Goal: Task Accomplishment & Management: Use online tool/utility

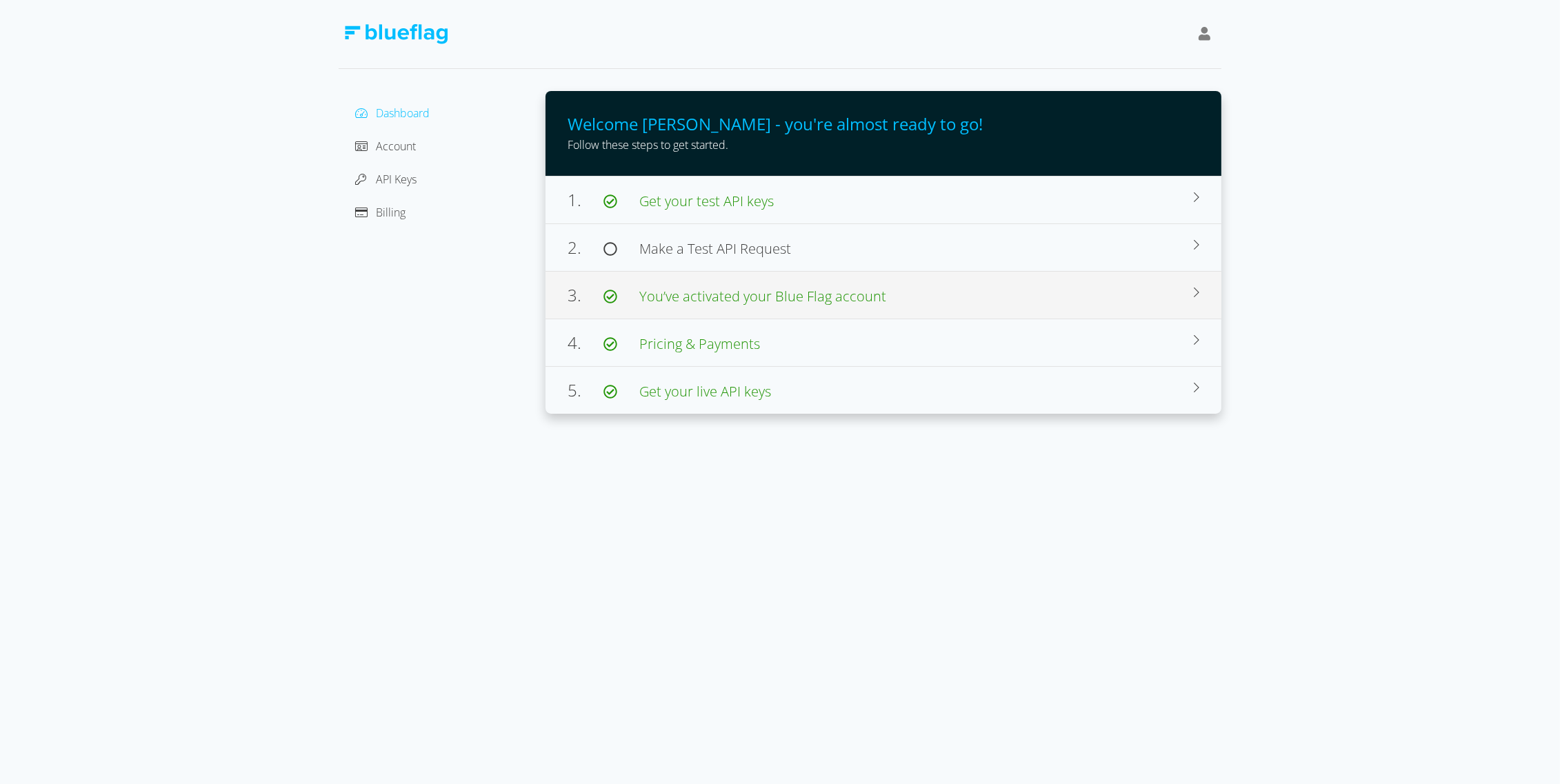
click at [692, 294] on span "You’ve activated your Blue Flag account" at bounding box center [762, 296] width 247 height 19
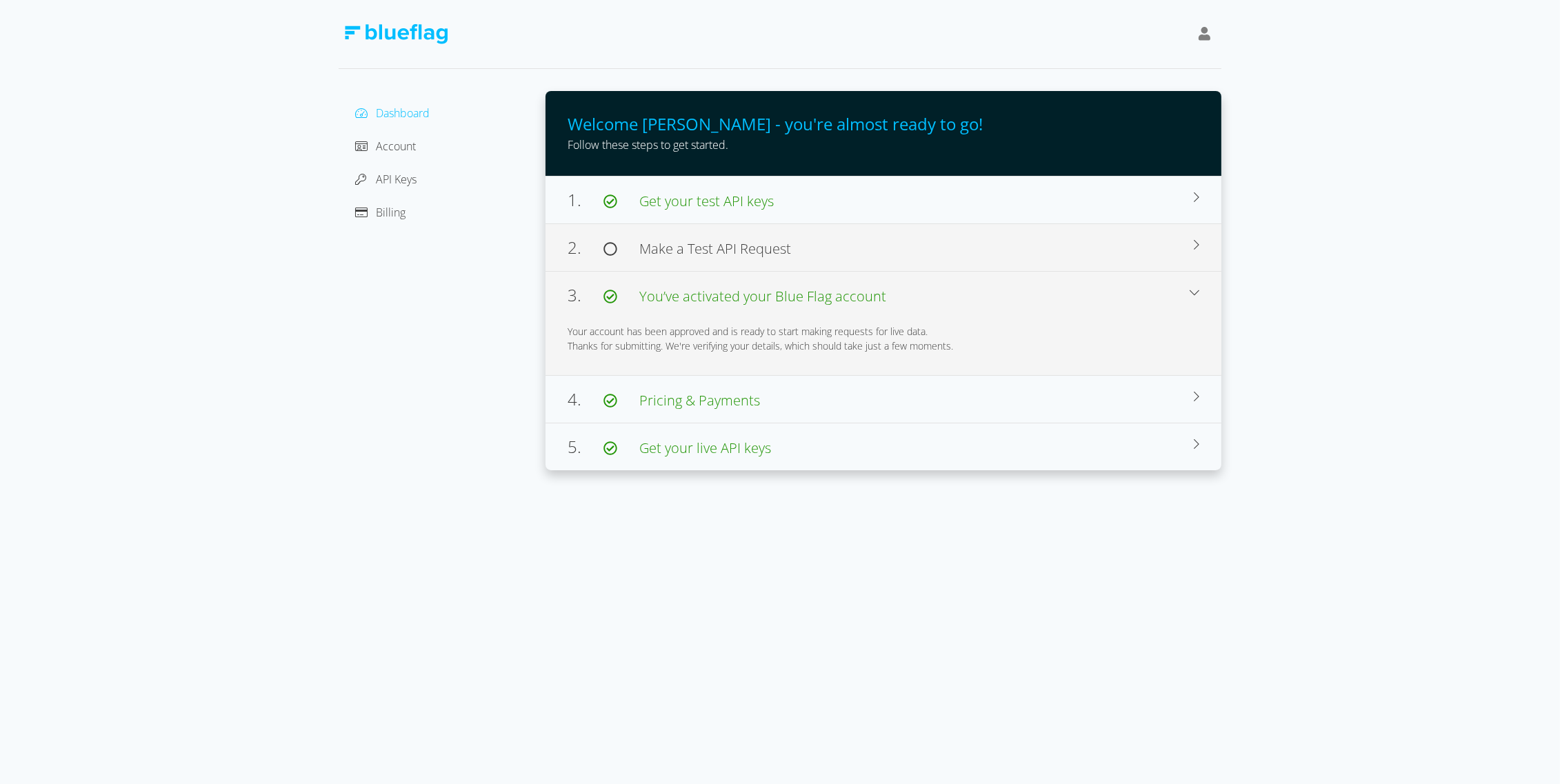
click at [661, 251] on span "Make a Test API Request" at bounding box center [715, 248] width 152 height 19
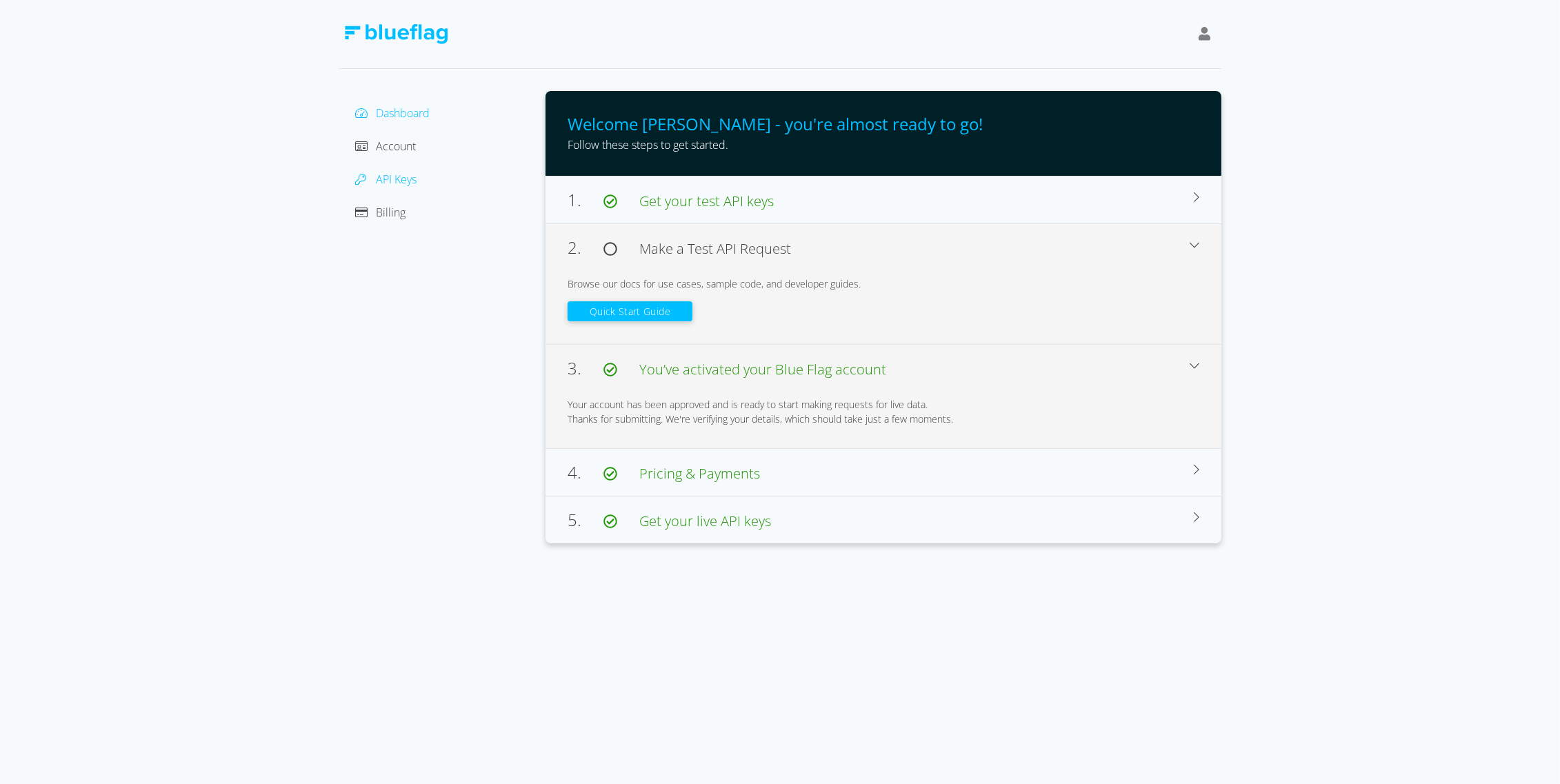
click at [394, 178] on span "API Keys" at bounding box center [396, 180] width 41 height 15
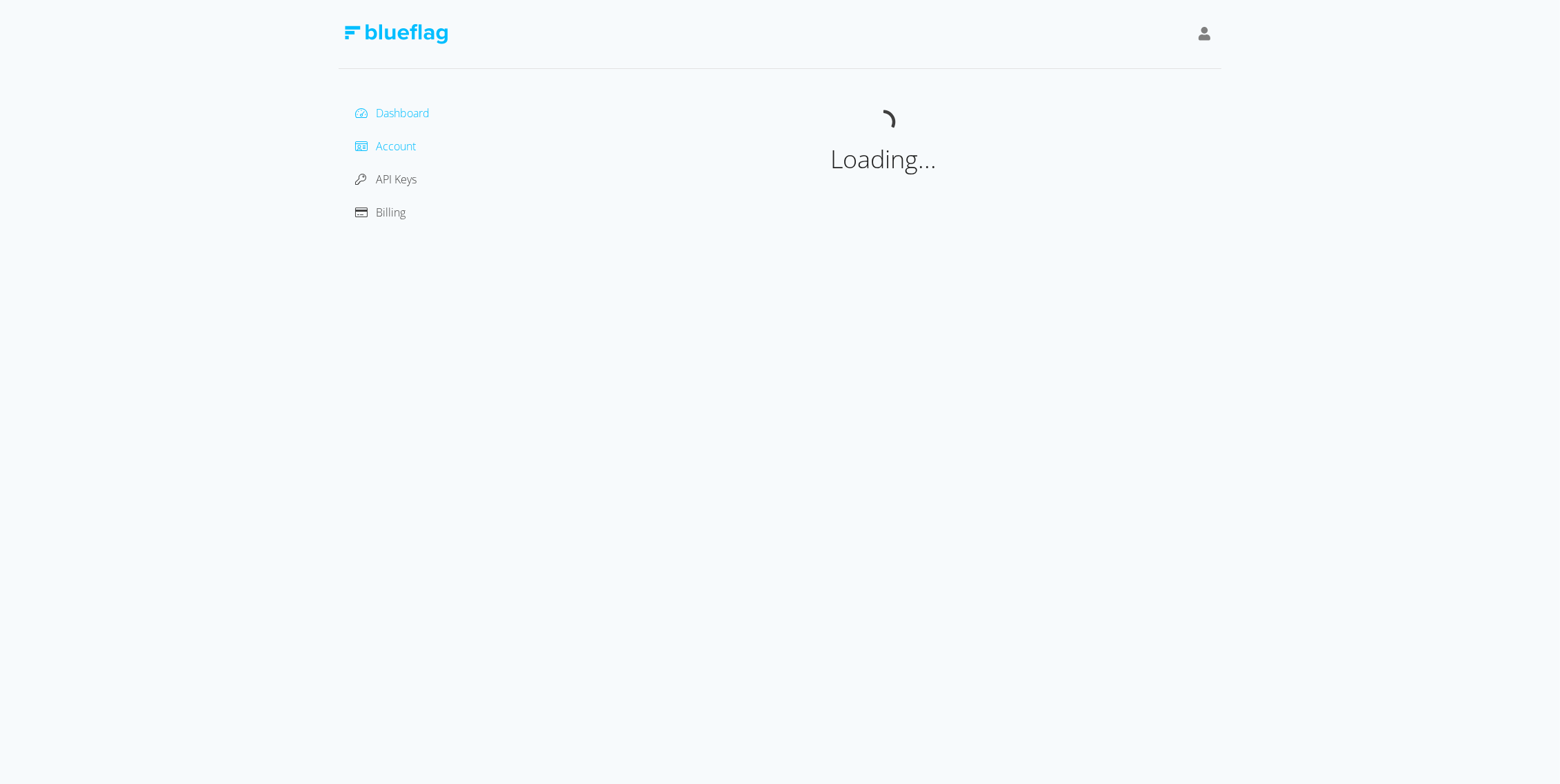
click at [396, 144] on span "Account" at bounding box center [396, 146] width 40 height 15
click at [406, 179] on span "API Keys" at bounding box center [396, 180] width 41 height 15
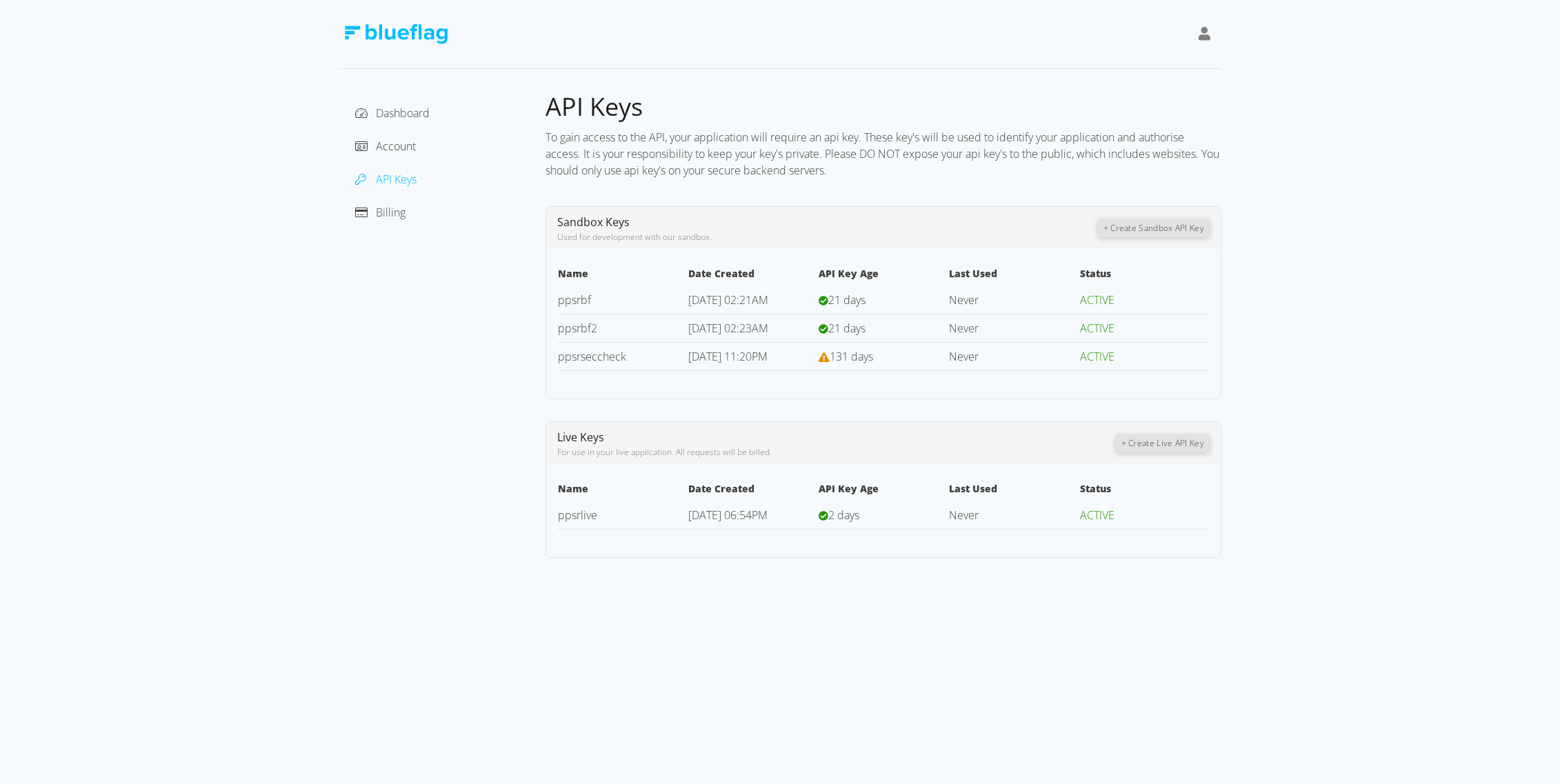
click at [391, 155] on div "Account" at bounding box center [442, 146] width 185 height 22
click at [391, 147] on span "Account" at bounding box center [396, 146] width 40 height 15
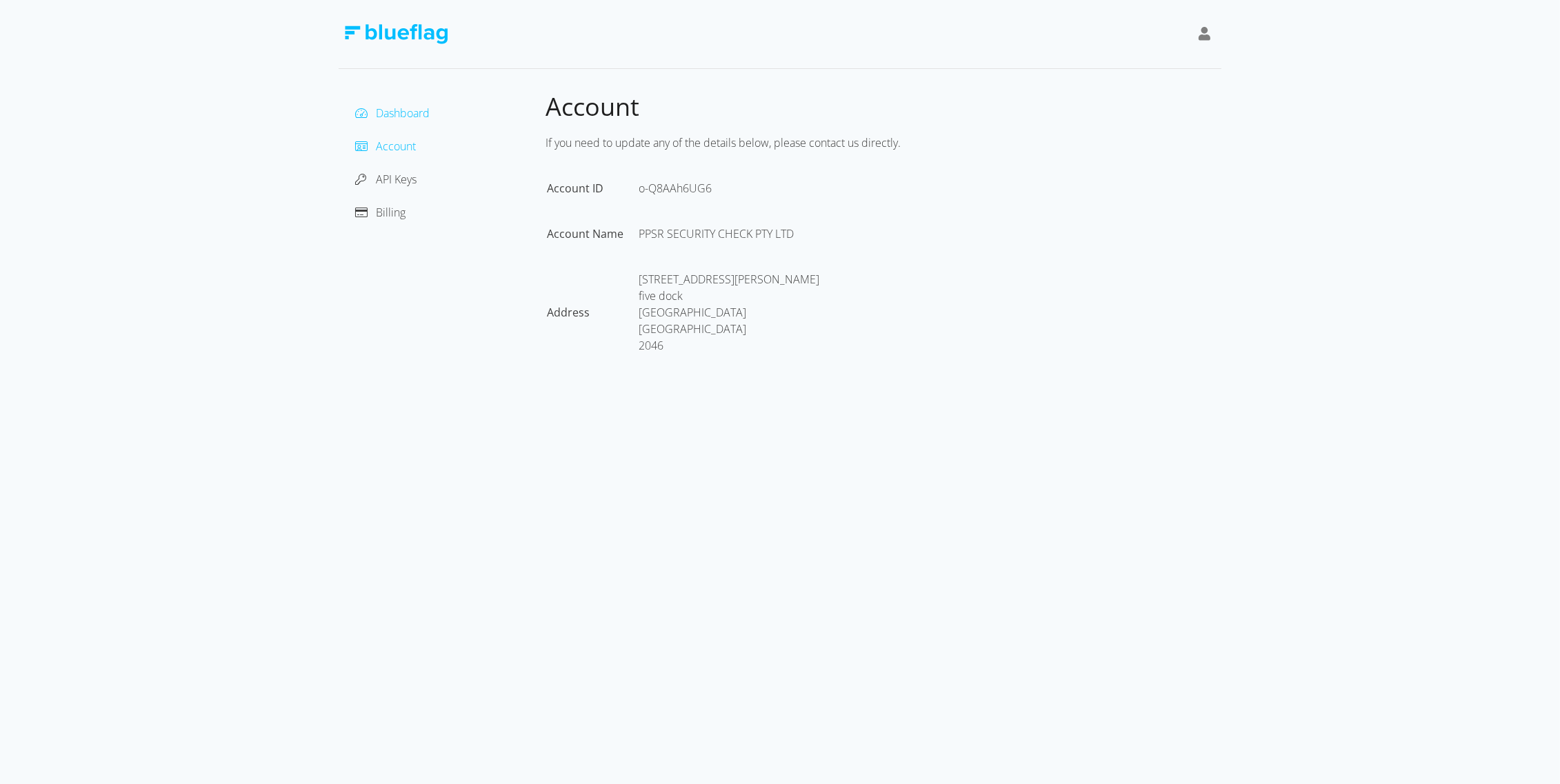
click at [381, 110] on span "Dashboard" at bounding box center [403, 113] width 54 height 15
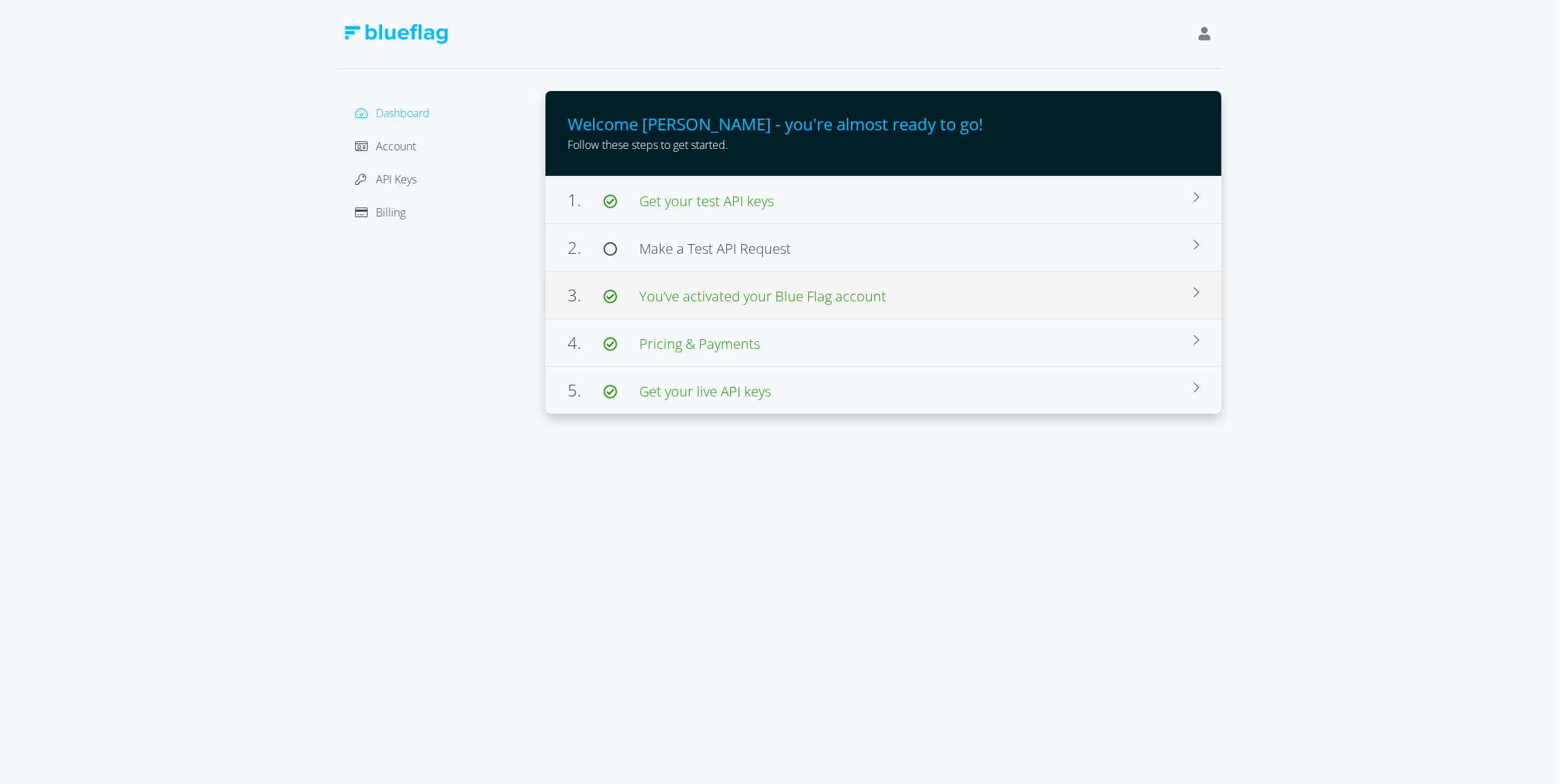
click at [672, 296] on span "You’ve activated your Blue Flag account" at bounding box center [762, 296] width 247 height 19
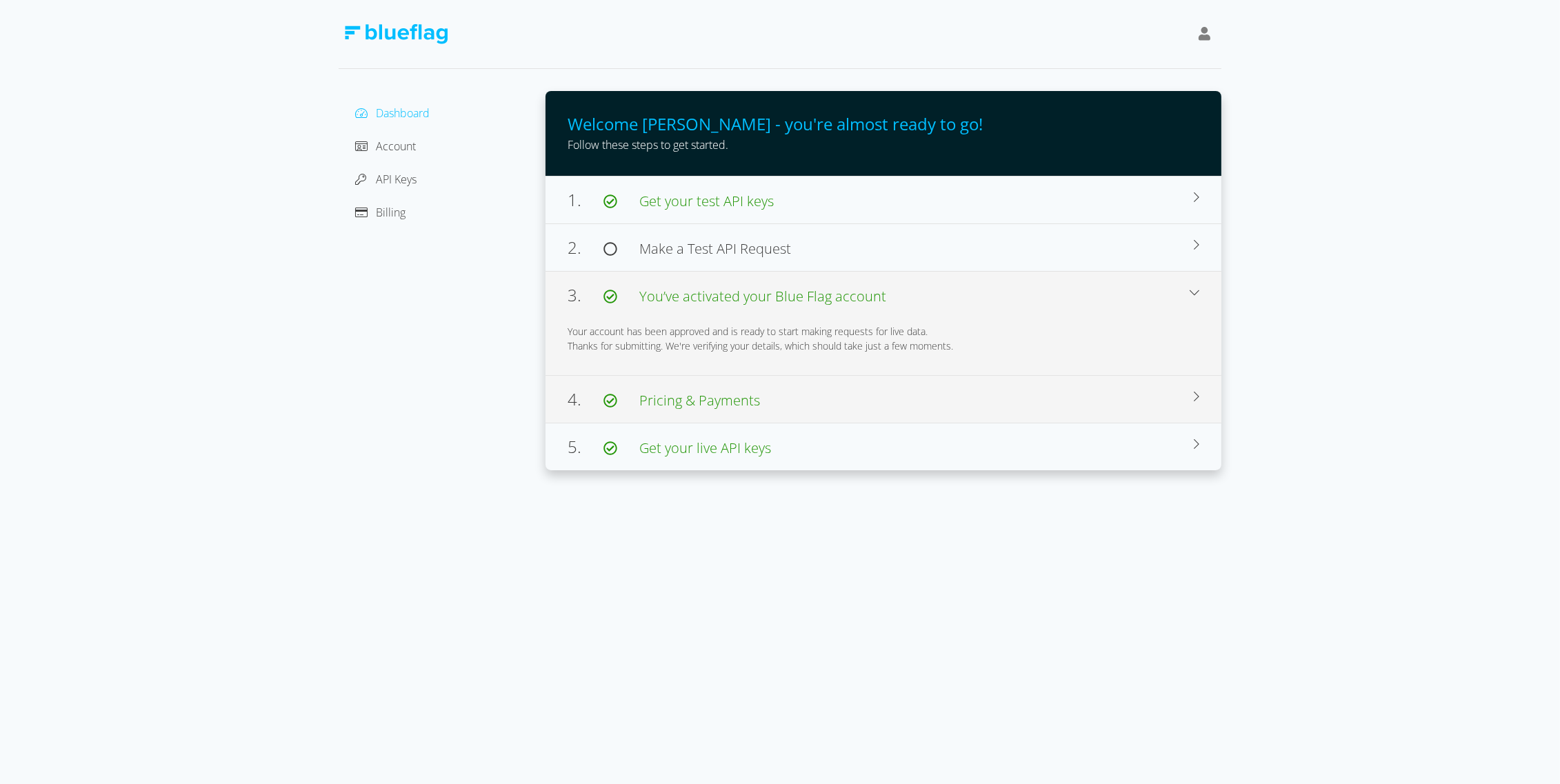
click at [706, 392] on span "Pricing & Payments" at bounding box center [699, 400] width 121 height 19
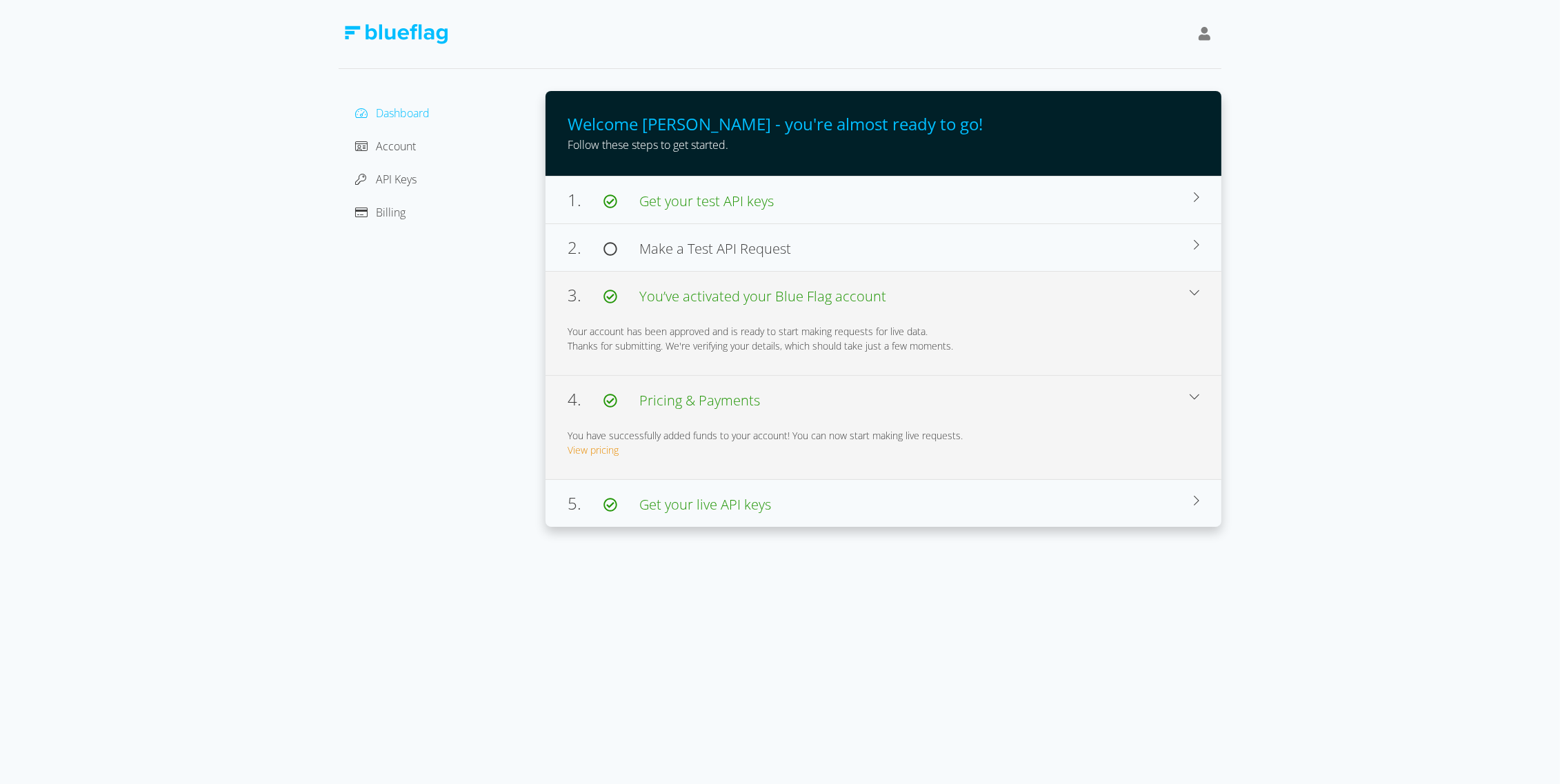
click at [674, 293] on span "You’ve activated your Blue Flag account" at bounding box center [762, 296] width 247 height 19
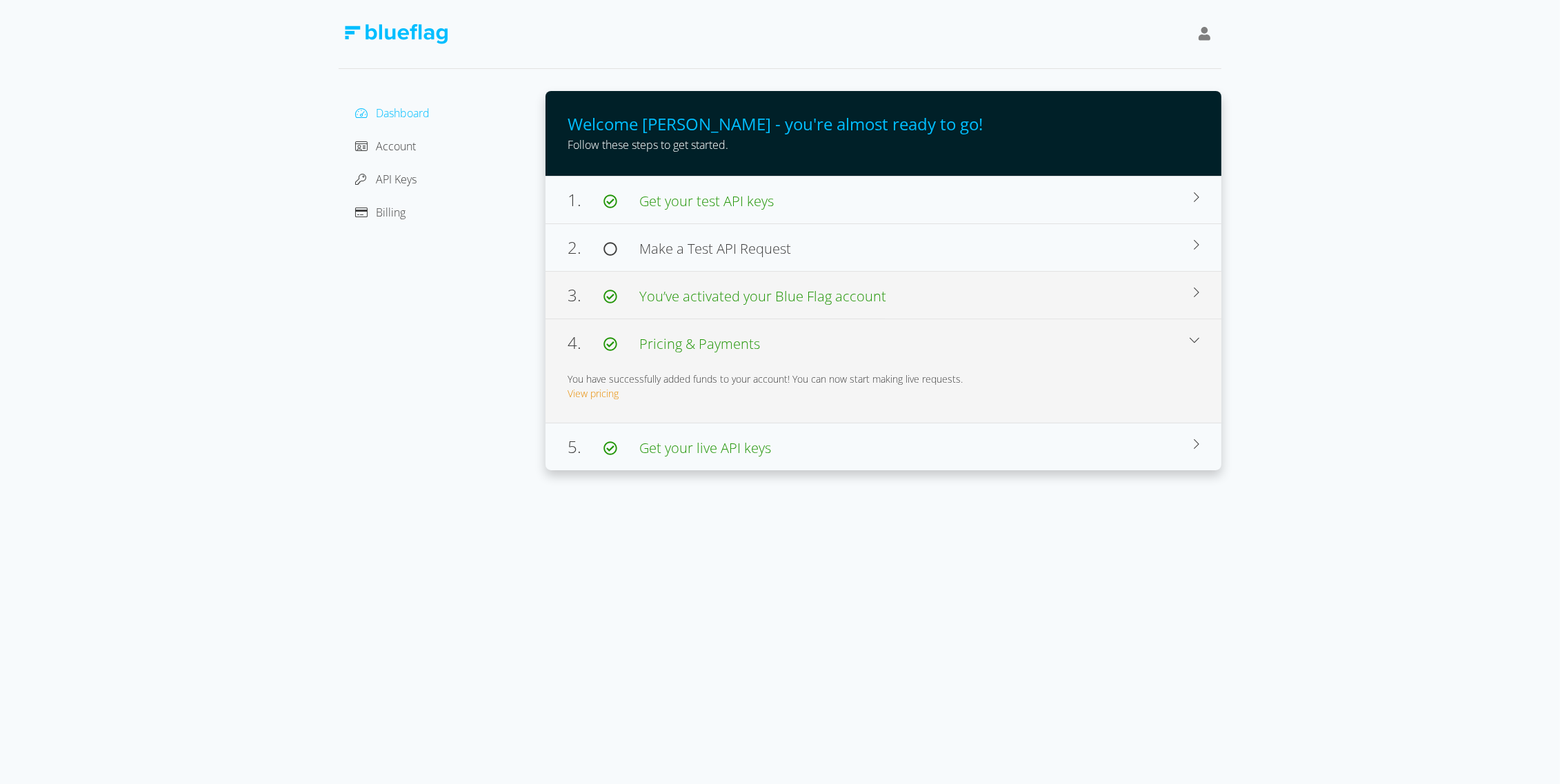
click at [674, 293] on span "You’ve activated your Blue Flag account" at bounding box center [762, 296] width 247 height 19
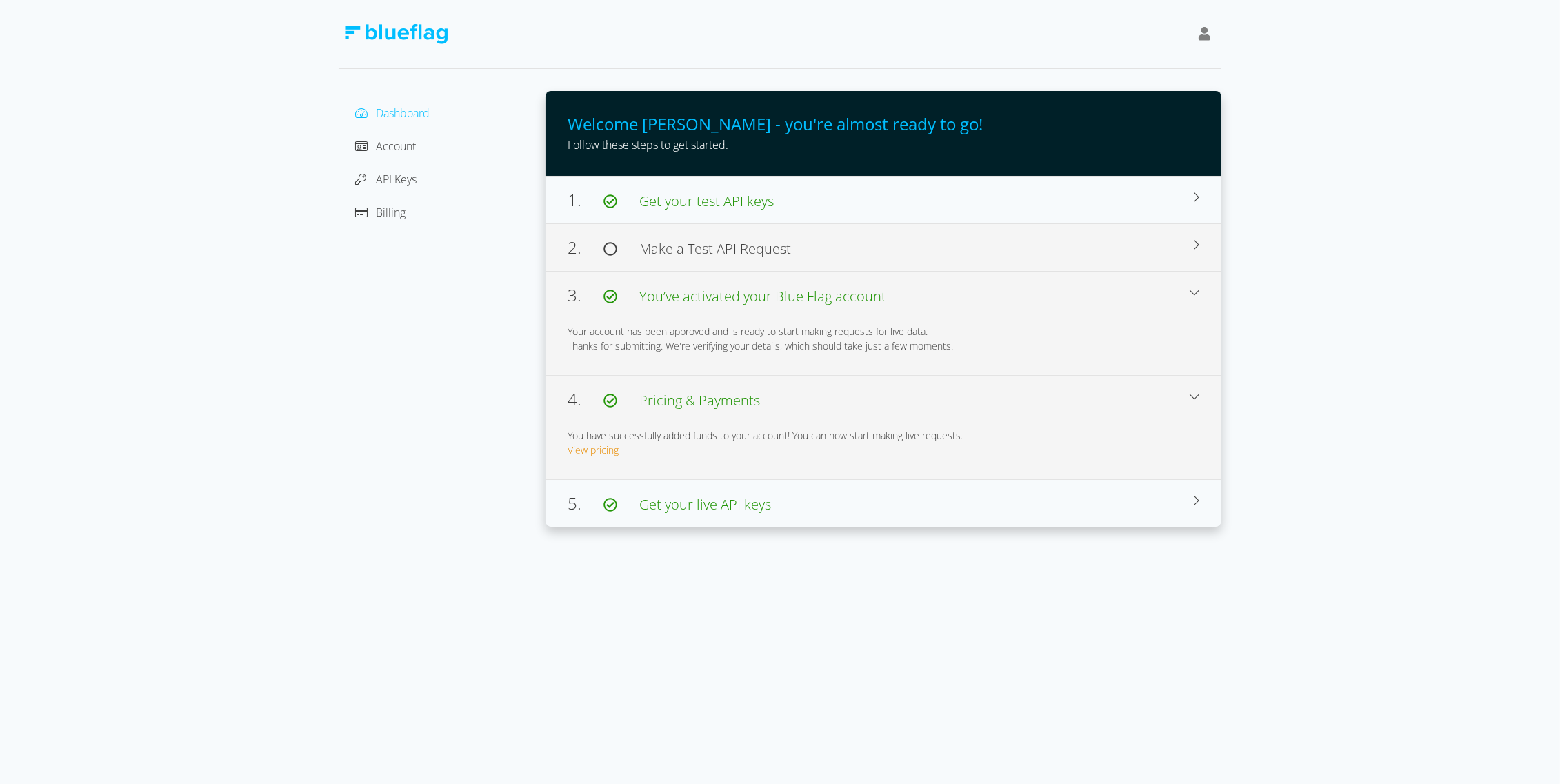
click at [681, 251] on span "Make a Test API Request" at bounding box center [715, 248] width 152 height 19
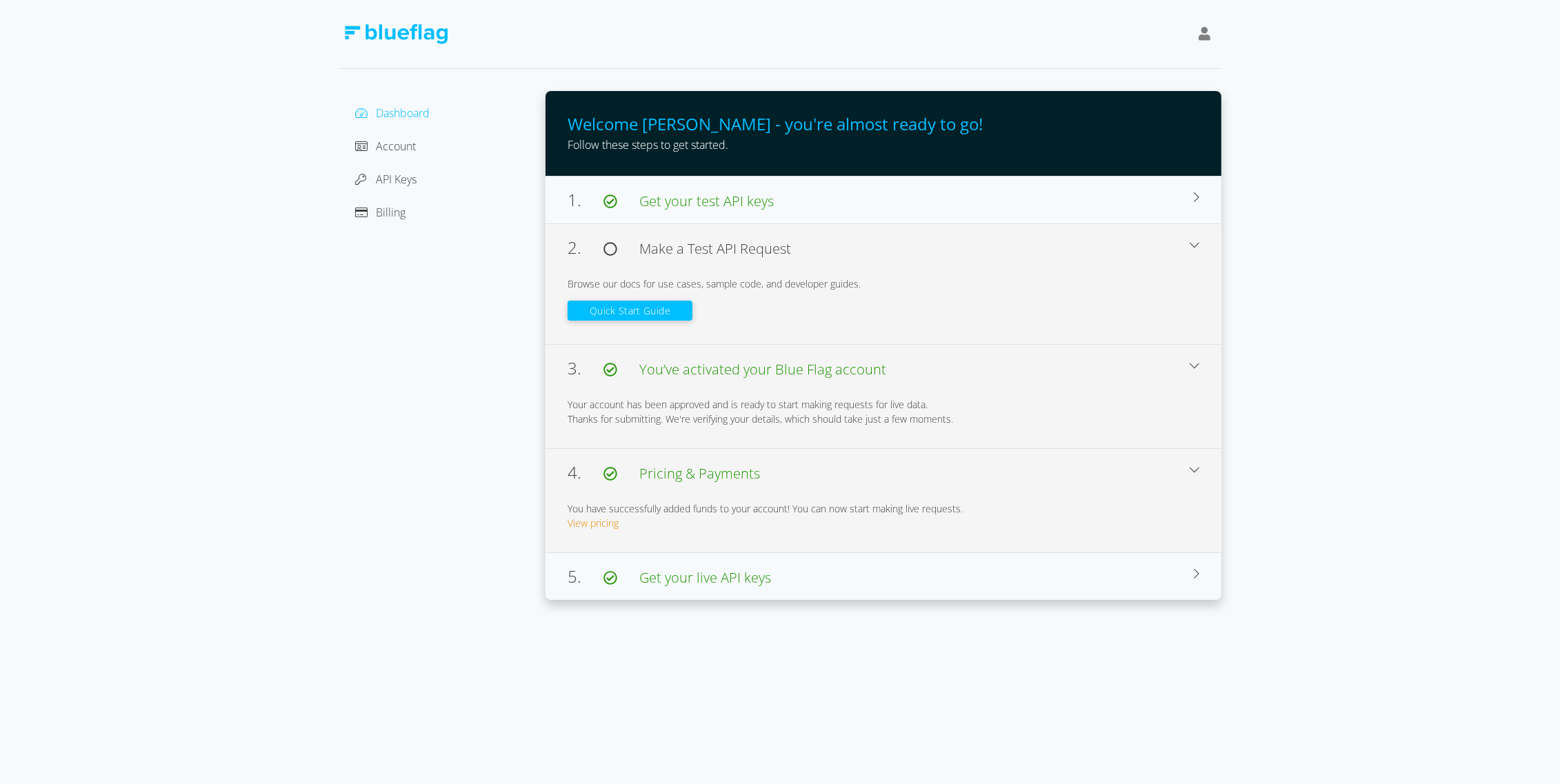
click at [680, 313] on button "Quick Start Guide" at bounding box center [629, 310] width 125 height 20
